Goal: Share content: Share content

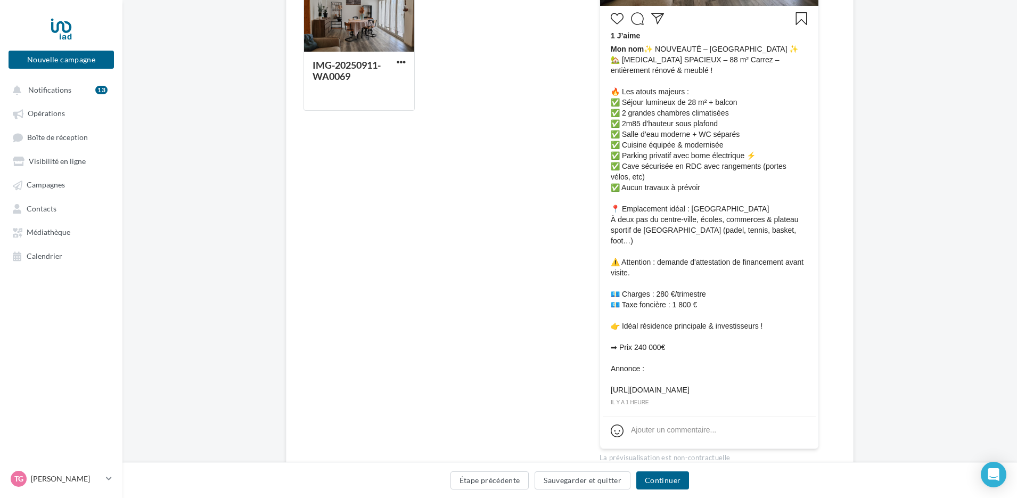
scroll to position [308, 0]
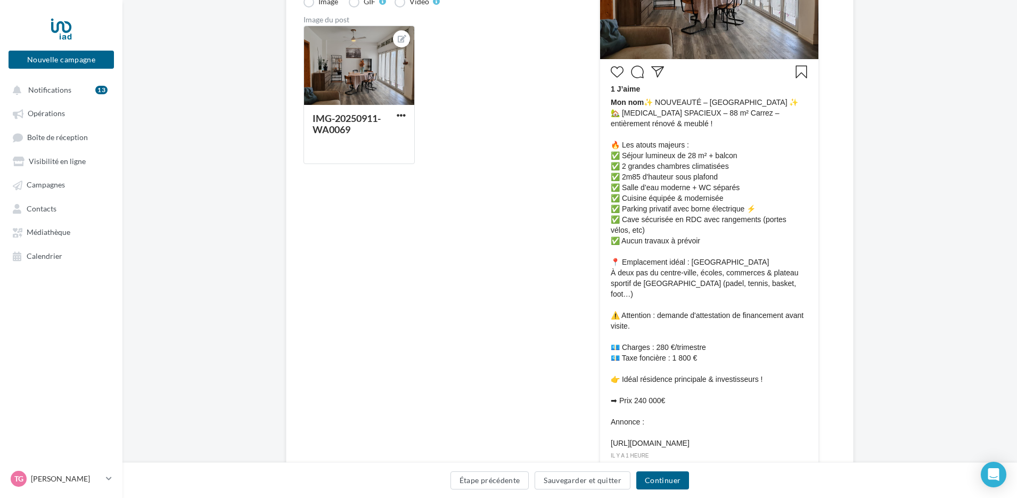
click at [298, 347] on div "Editer la campagne cross-posting Choix des canaux de diffusion Texte du post * …" at bounding box center [570, 162] width 568 height 760
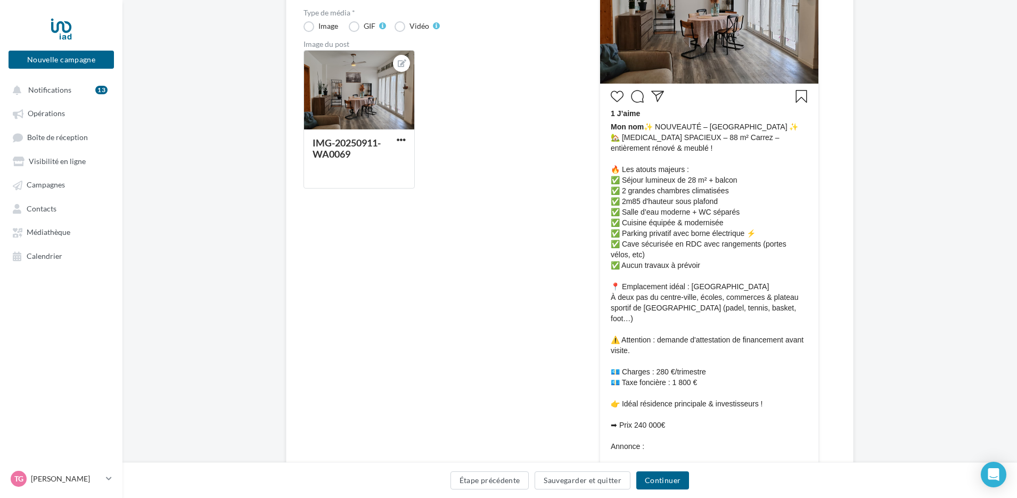
scroll to position [148, 0]
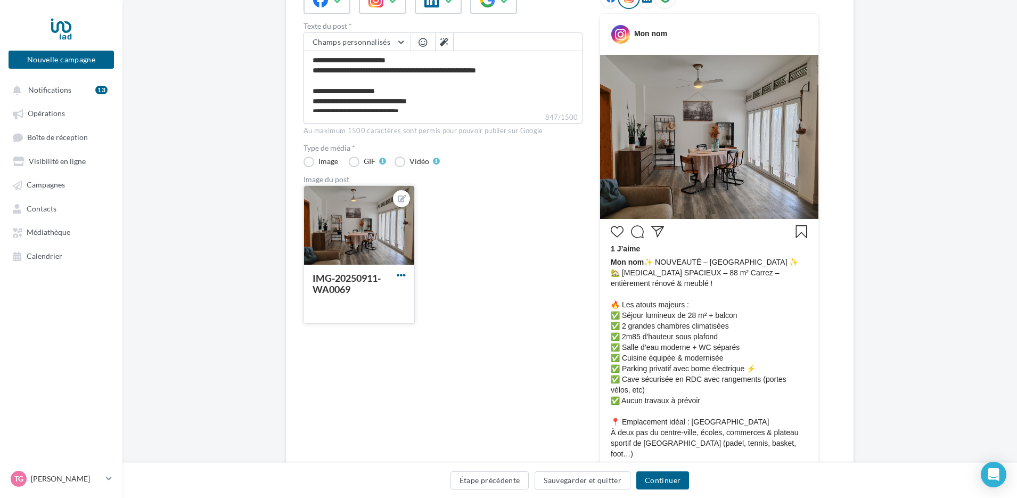
click at [402, 271] on span "button" at bounding box center [401, 275] width 9 height 9
click at [431, 346] on button "Supprimer" at bounding box center [451, 352] width 112 height 28
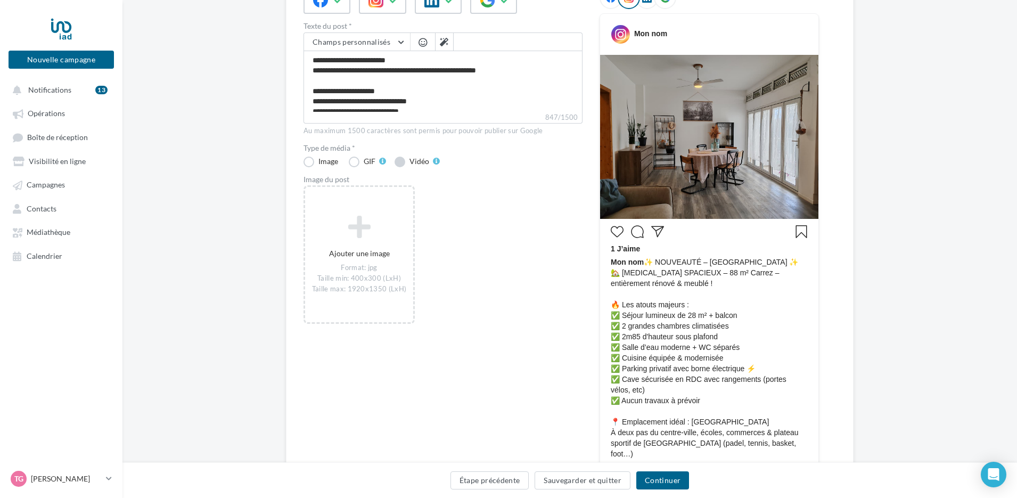
click at [414, 165] on div "Vidéo" at bounding box center [420, 161] width 20 height 7
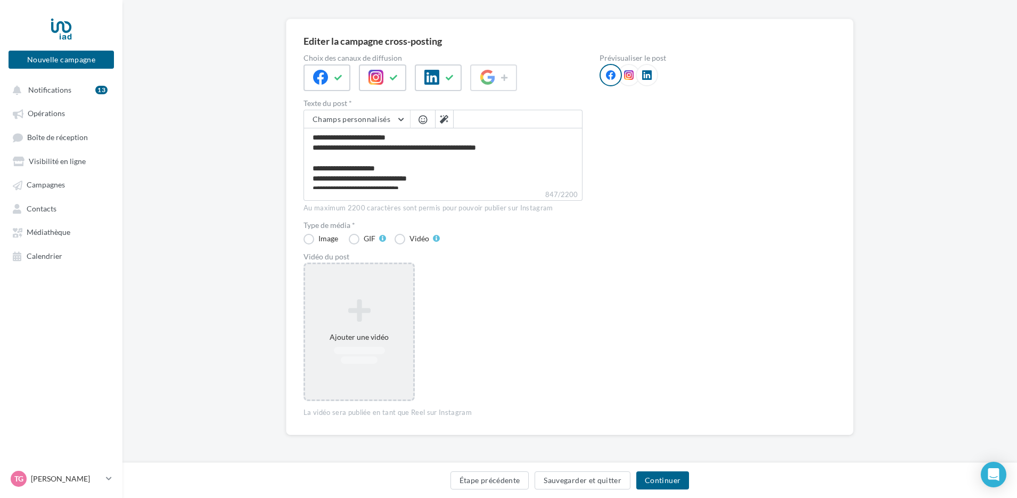
click at [386, 330] on div "Ajouter une vidéo" at bounding box center [359, 331] width 108 height 77
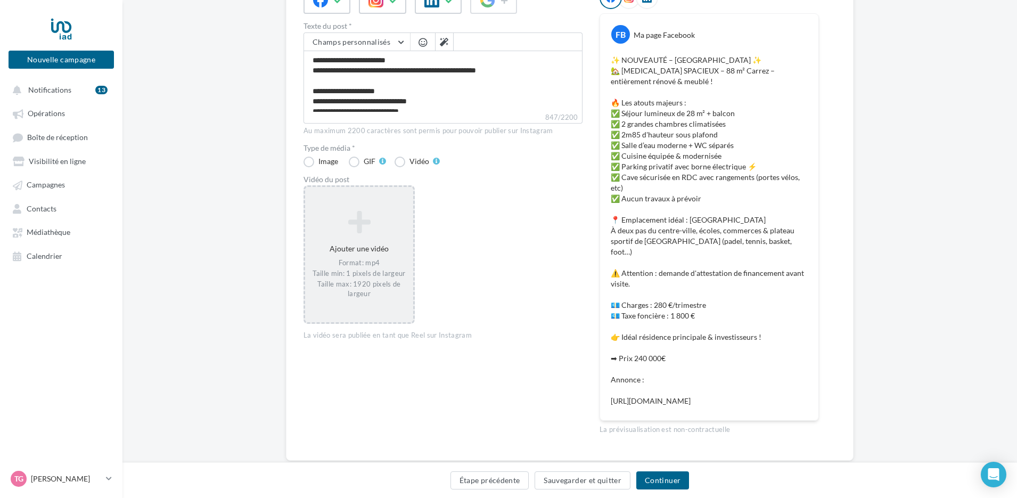
click at [363, 258] on div "Format: mp4 Taille min: 1 pixels de largeur Taille max: 1920 pixels de largeur" at bounding box center [359, 278] width 100 height 40
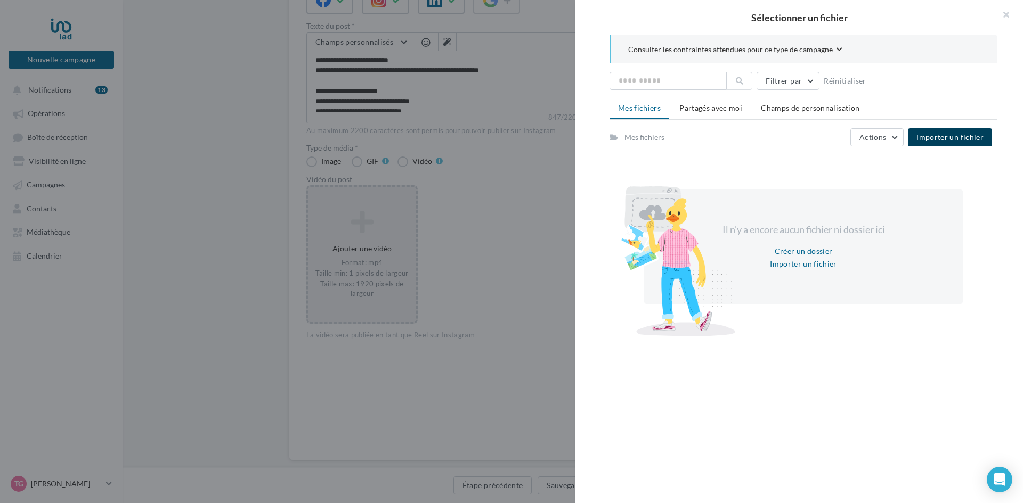
click at [938, 145] on button "Importer un fichier" at bounding box center [950, 137] width 84 height 18
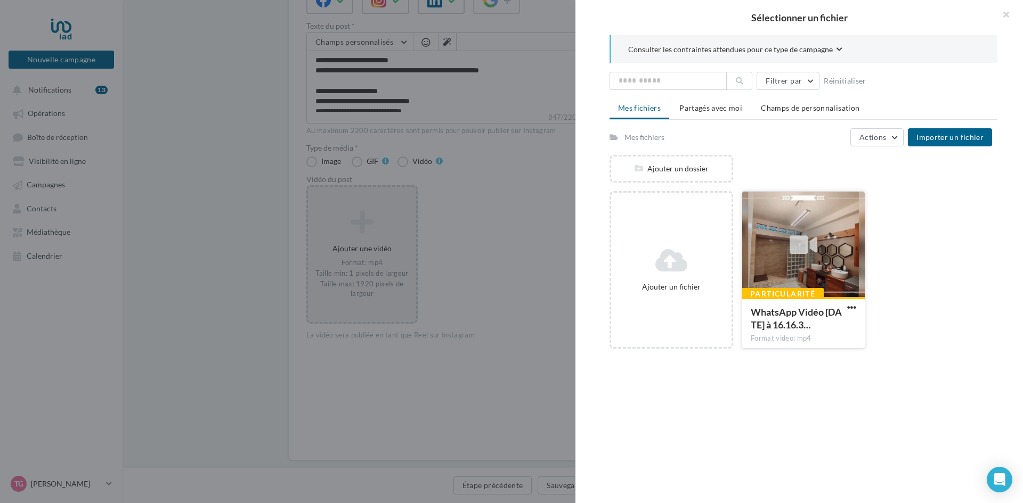
click at [806, 252] on icon at bounding box center [803, 245] width 28 height 24
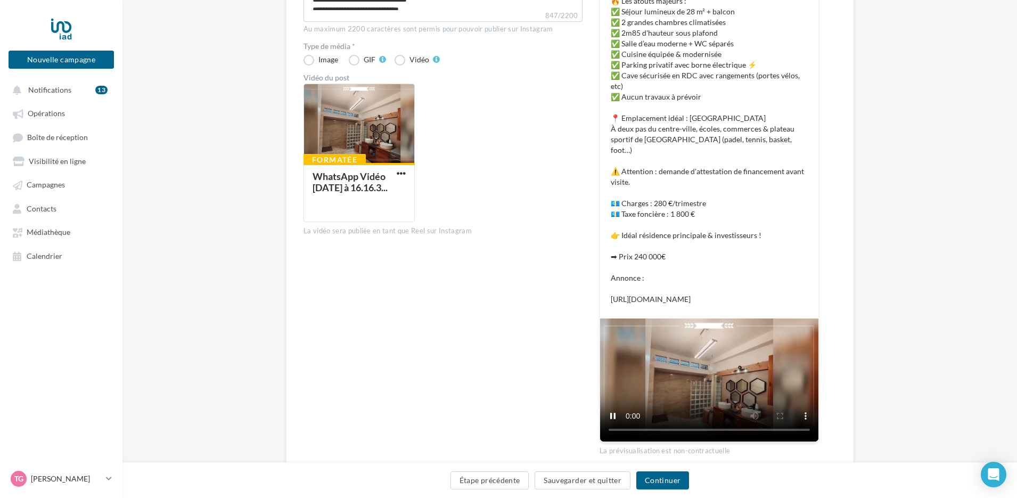
scroll to position [297, 0]
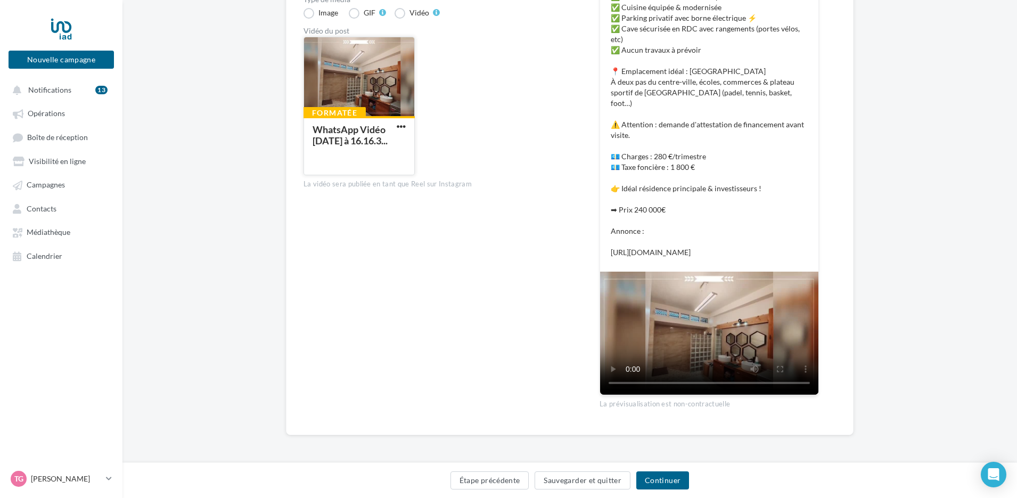
click at [397, 136] on div "WhatsApp Vidéo [DATE] à 16.16.3..." at bounding box center [357, 136] width 89 height 22
click at [405, 122] on div "Formatée WhatsApp Vidéo [DATE] à 16.16.3..." at bounding box center [359, 106] width 111 height 138
click at [405, 127] on span "button" at bounding box center [401, 126] width 9 height 9
click at [445, 177] on button "Supprimer" at bounding box center [448, 176] width 107 height 28
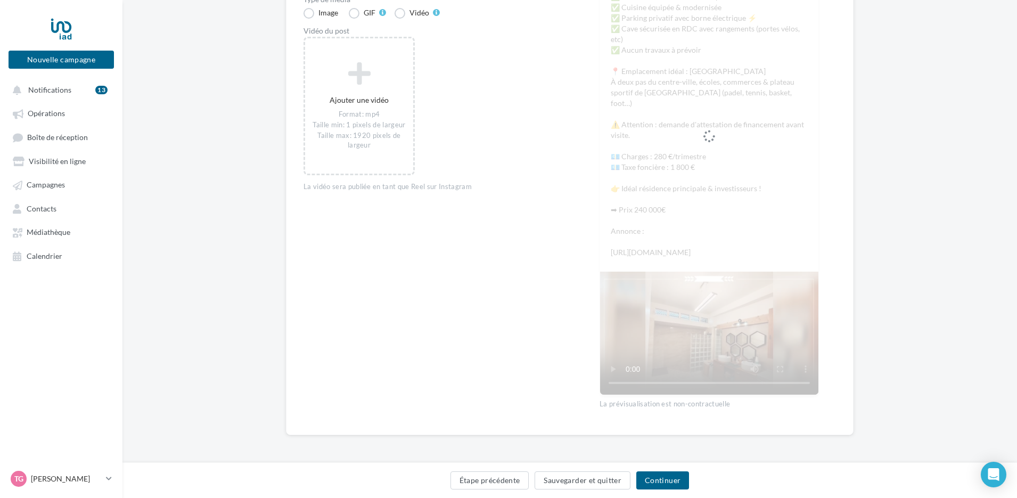
scroll to position [174, 0]
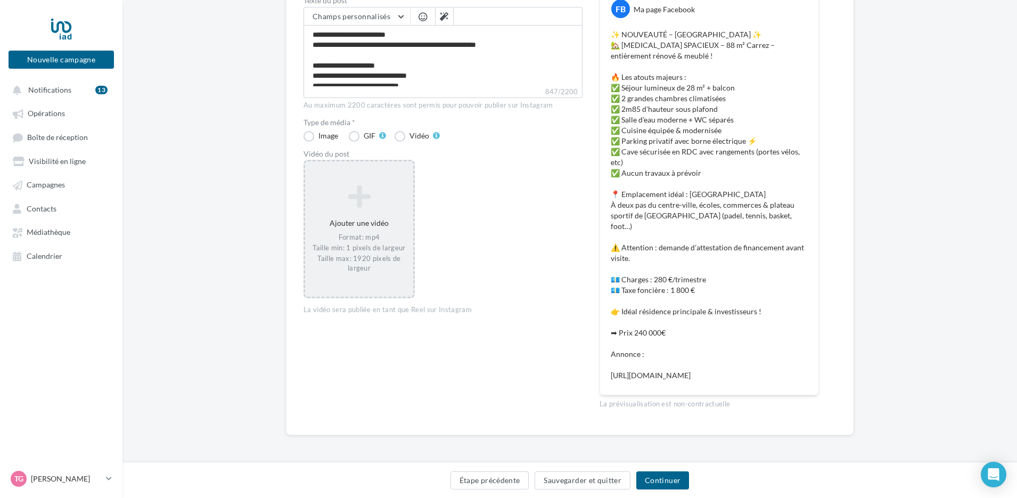
click at [366, 236] on div "Format: mp4 Taille min: 1 pixels de largeur Taille max: 1920 pixels de largeur" at bounding box center [359, 253] width 100 height 40
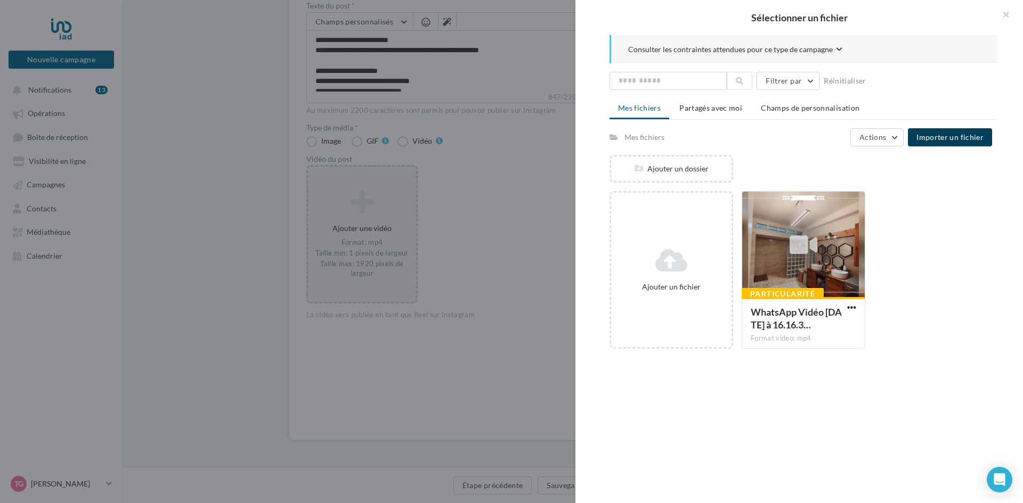
click at [939, 141] on span "Importer un fichier" at bounding box center [949, 137] width 67 height 9
click at [847, 305] on span "button" at bounding box center [851, 307] width 9 height 9
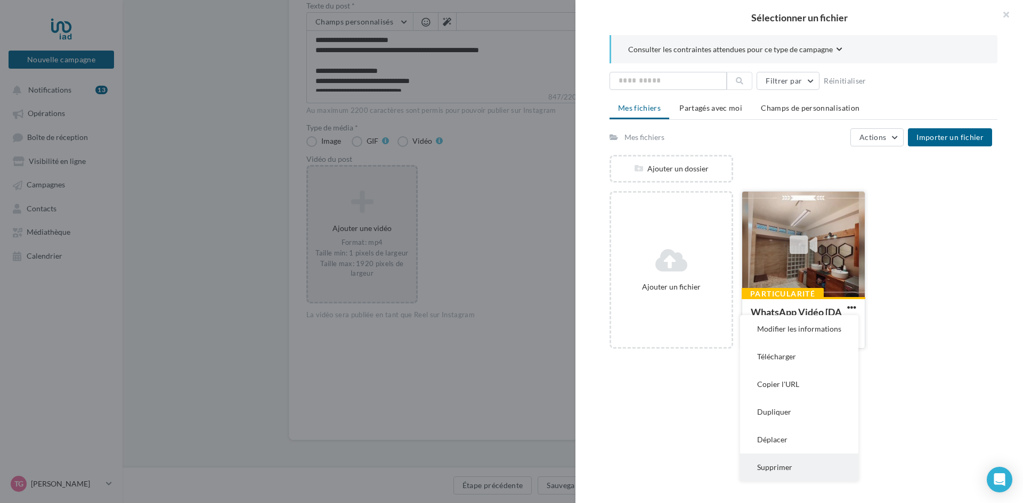
click at [794, 462] on button "Supprimer" at bounding box center [799, 468] width 118 height 28
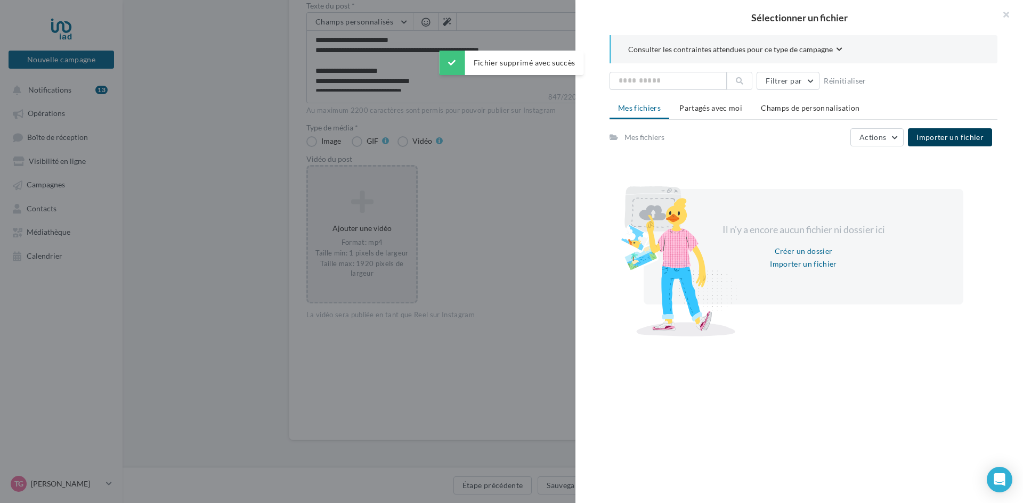
click at [967, 141] on span "Importer un fichier" at bounding box center [949, 137] width 67 height 9
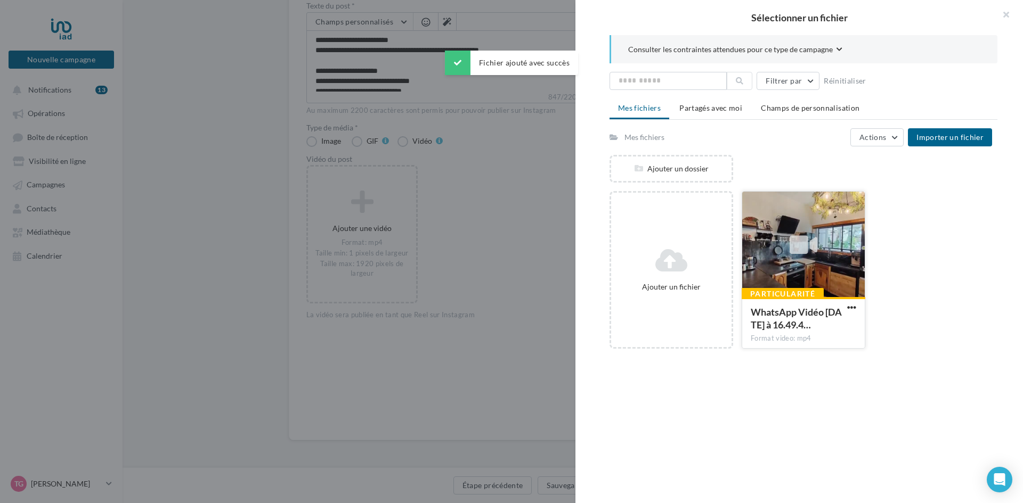
click at [843, 269] on div at bounding box center [803, 245] width 122 height 107
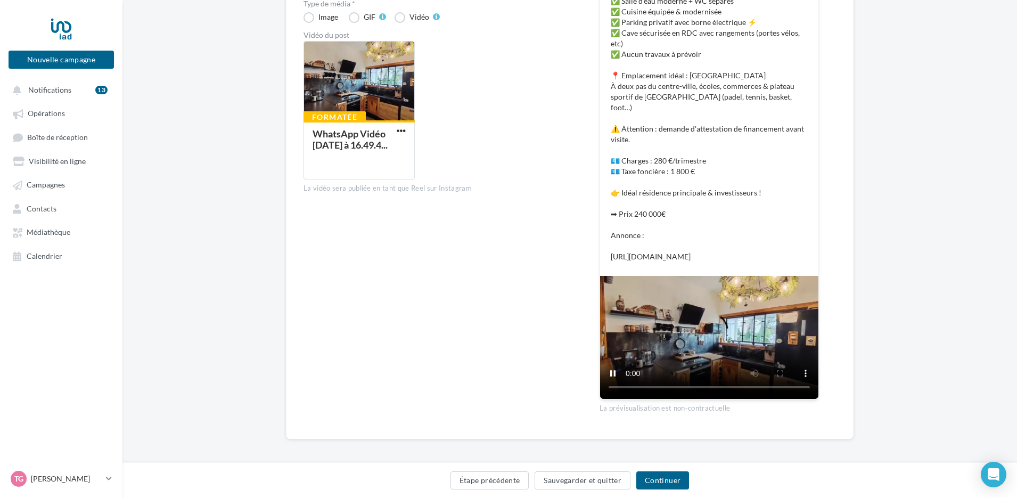
scroll to position [297, 0]
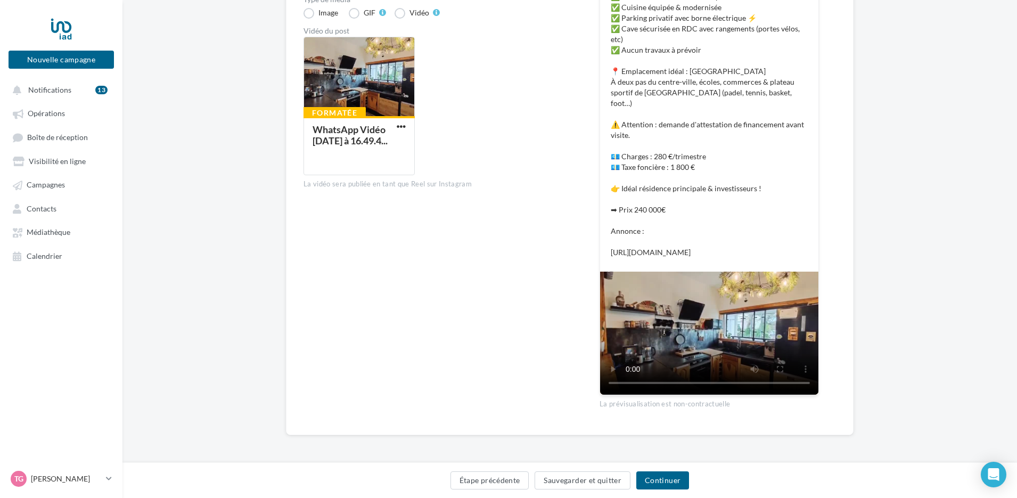
click at [863, 397] on div "Editer la campagne cross-posting Choix des canaux de diffusion Texte du post * …" at bounding box center [569, 131] width 895 height 676
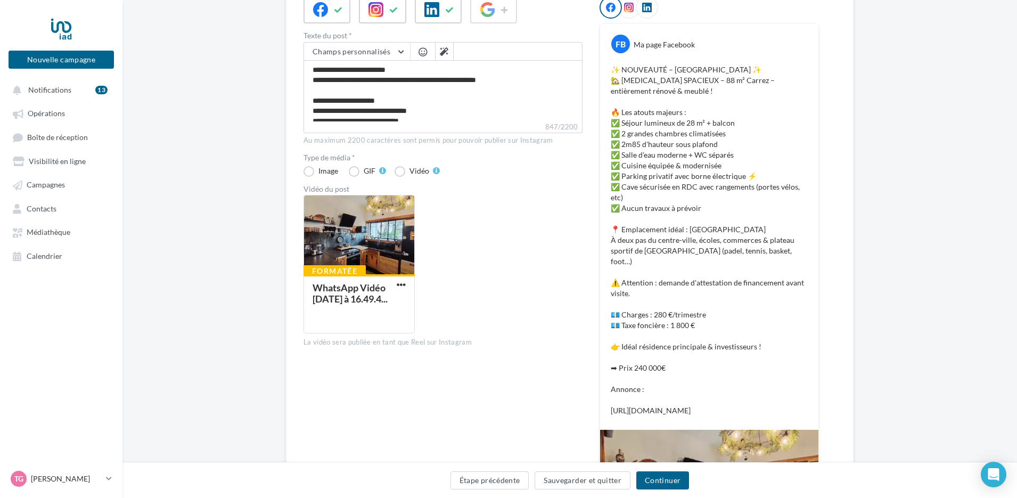
scroll to position [137, 0]
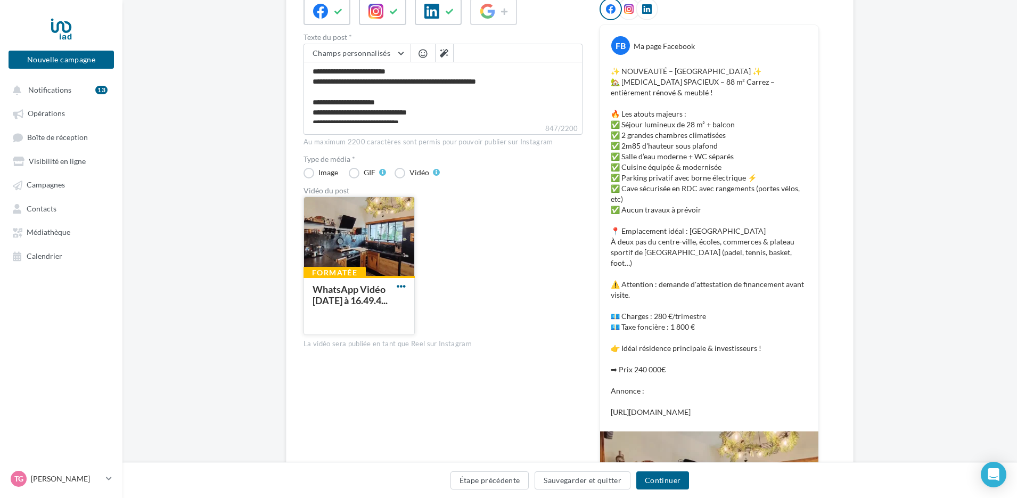
click at [399, 285] on span "button" at bounding box center [401, 286] width 9 height 9
click at [440, 342] on button "Supprimer" at bounding box center [448, 336] width 107 height 28
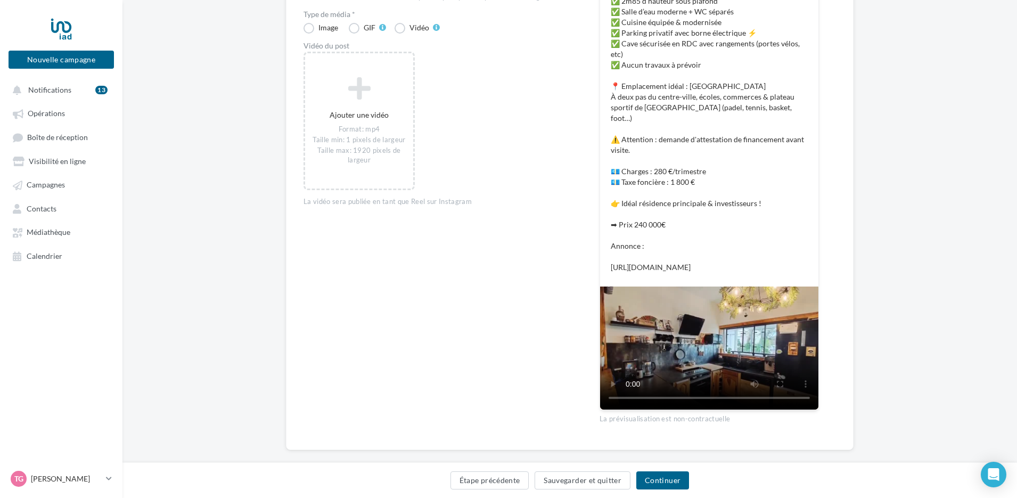
scroll to position [297, 0]
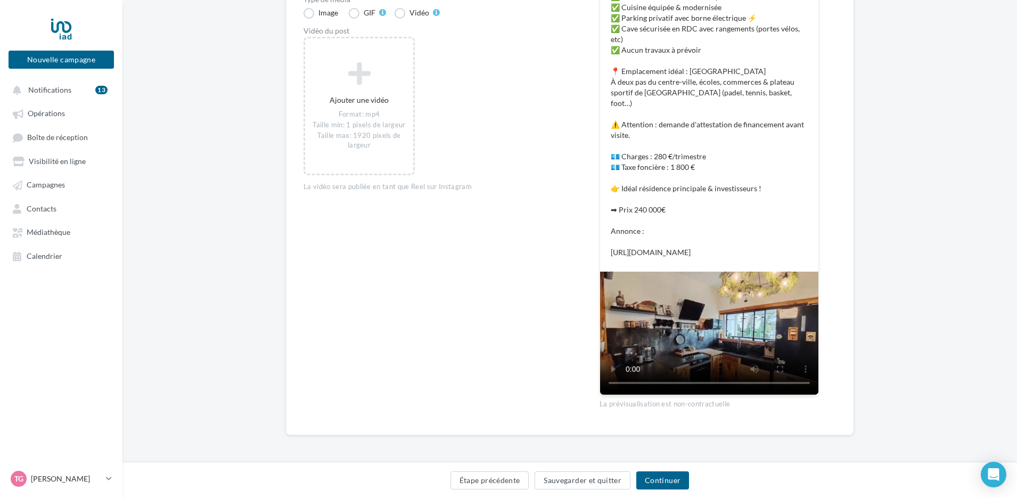
click at [493, 333] on div "Choix des canaux de diffusion Texte du post * Champs personnalisés Lien de soll…" at bounding box center [443, 123] width 279 height 589
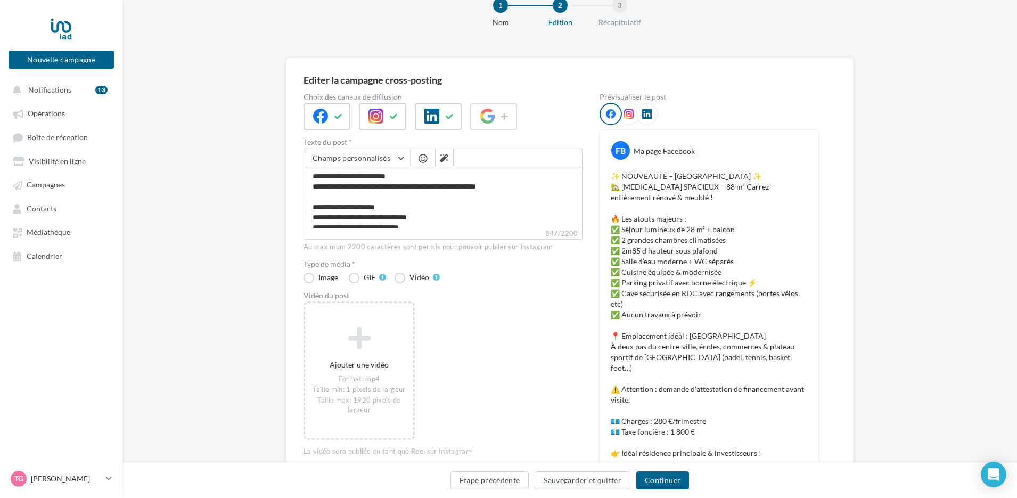
scroll to position [0, 0]
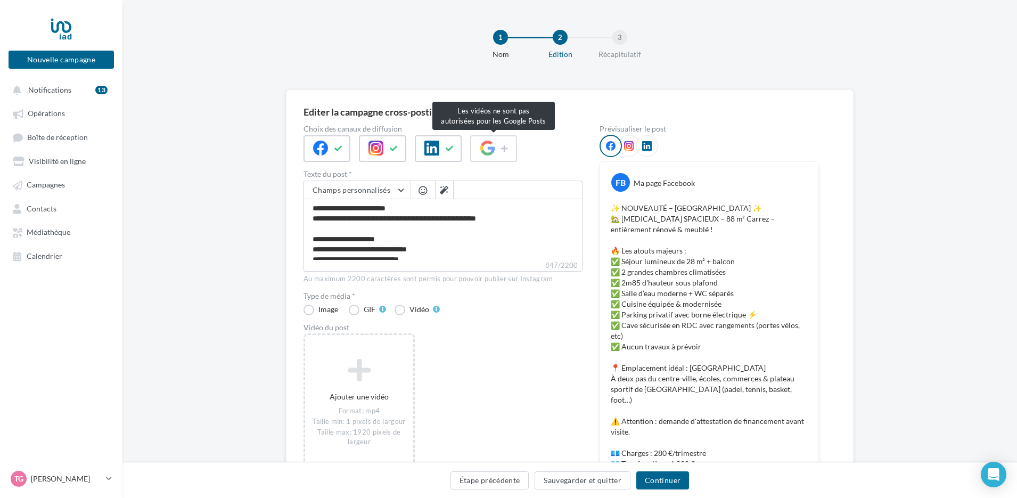
click at [487, 140] on span at bounding box center [493, 148] width 47 height 27
drag, startPoint x: 534, startPoint y: 329, endPoint x: 534, endPoint y: 320, distance: 9.6
click at [534, 329] on div "Vidéo du post" at bounding box center [443, 327] width 279 height 7
click at [546, 343] on div "Ajouter une vidéo Format: mp4 Taille min: 1 pixels de largeur Taille max: 1920 …" at bounding box center [448, 408] width 288 height 150
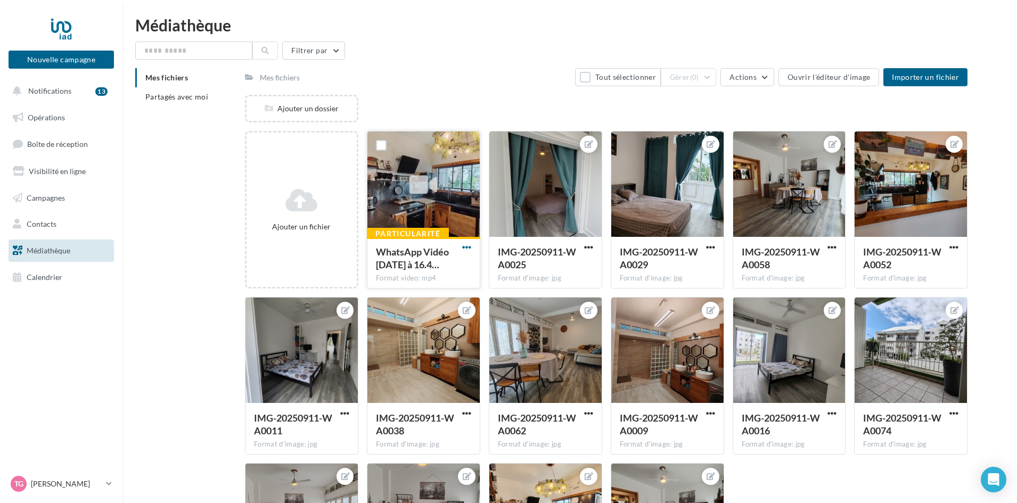
click at [468, 249] on span "button" at bounding box center [466, 247] width 9 height 9
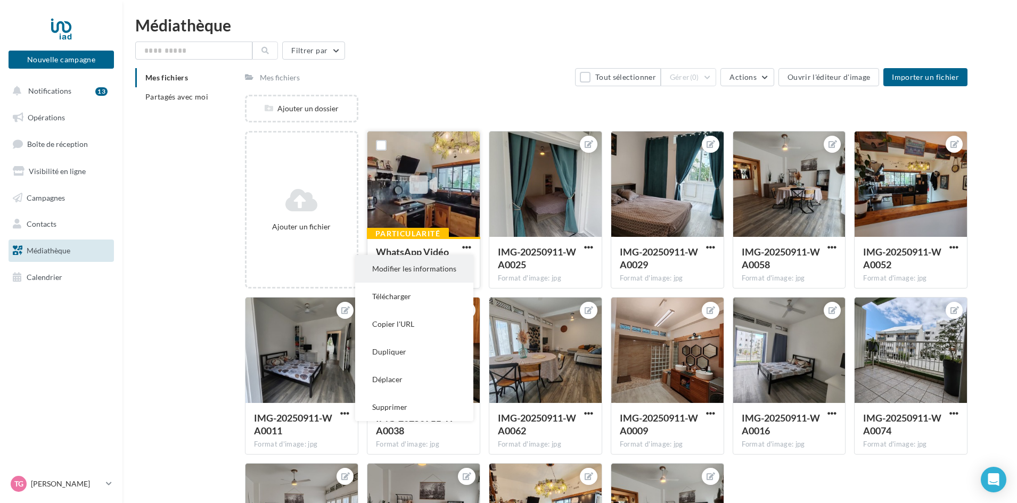
click at [440, 271] on button "Modifier les informations" at bounding box center [414, 269] width 118 height 28
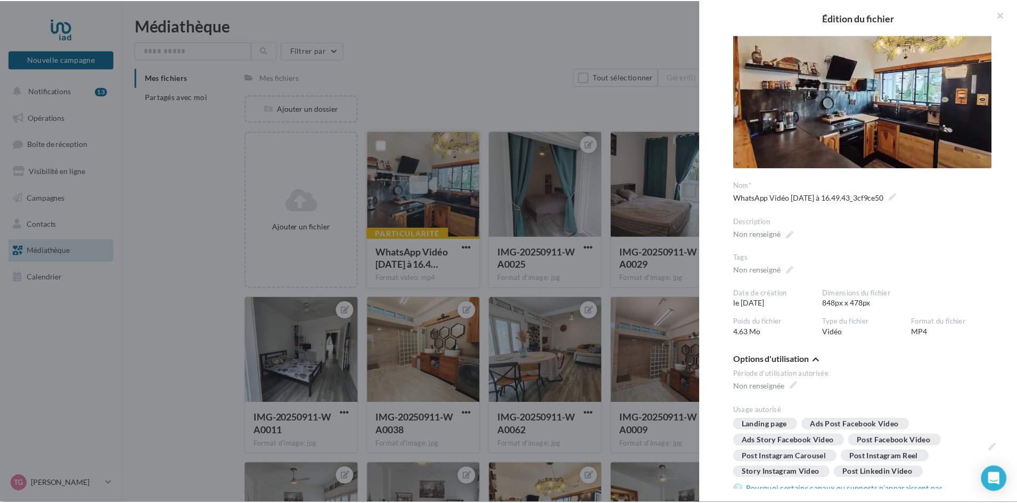
scroll to position [26, 0]
